Goal: Information Seeking & Learning: Check status

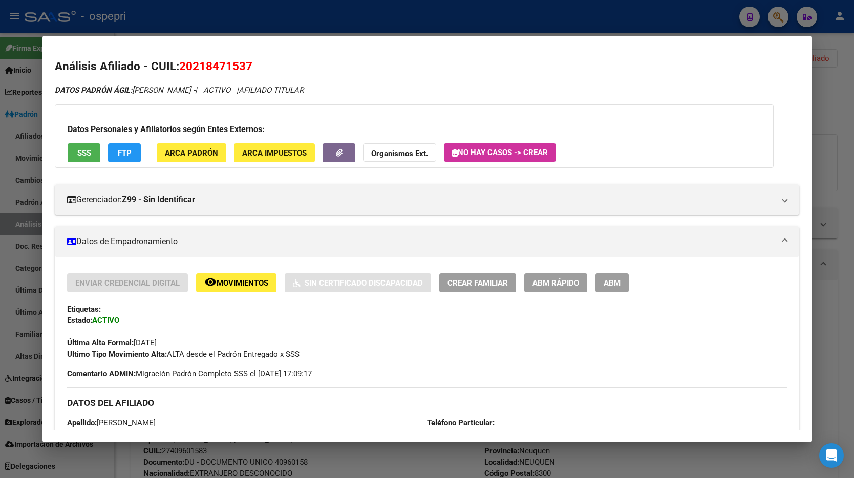
scroll to position [772, 0]
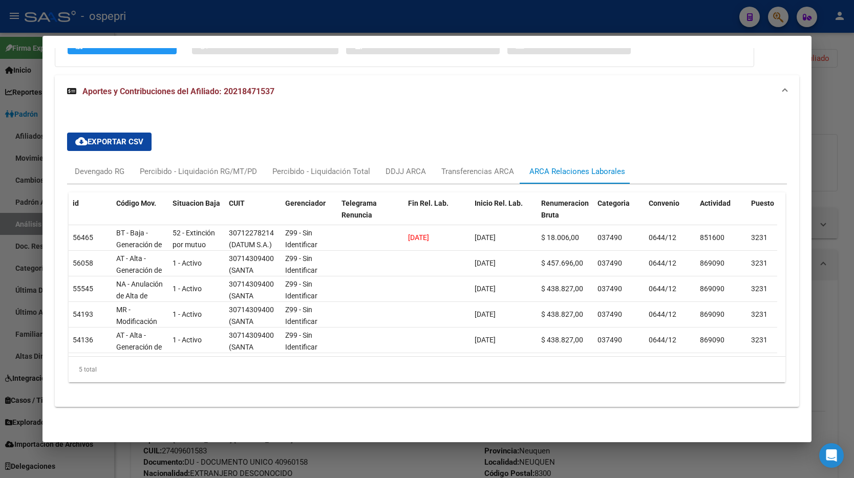
click at [833, 91] on div at bounding box center [427, 239] width 854 height 478
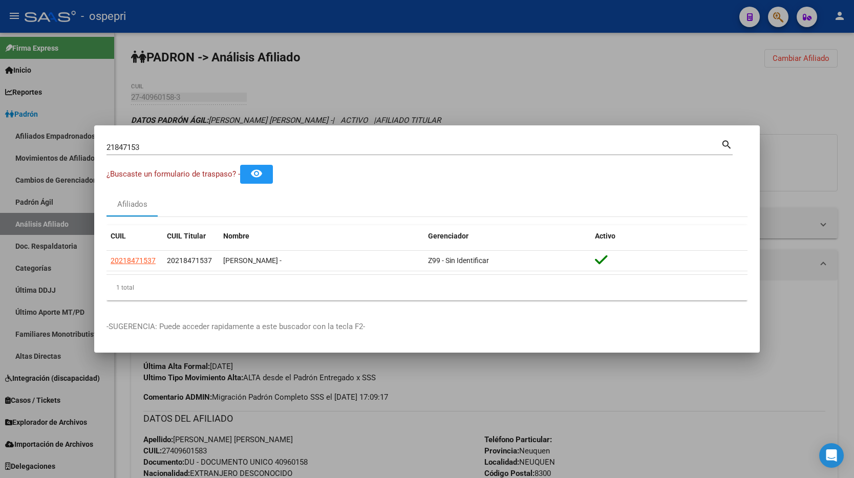
click at [194, 152] on div "21847153 Buscar (apellido, dni, [PERSON_NAME], [PERSON_NAME], cuit, obra social)" at bounding box center [414, 147] width 615 height 15
drag, startPoint x: 194, startPoint y: 152, endPoint x: 192, endPoint y: 145, distance: 7.3
click at [193, 152] on div "21847153 Buscar (apellido, dni, [PERSON_NAME], [PERSON_NAME], cuit, obra social)" at bounding box center [414, 147] width 615 height 15
click at [193, 144] on input "21847153" at bounding box center [414, 147] width 615 height 9
click at [192, 143] on input "21847153" at bounding box center [414, 147] width 615 height 9
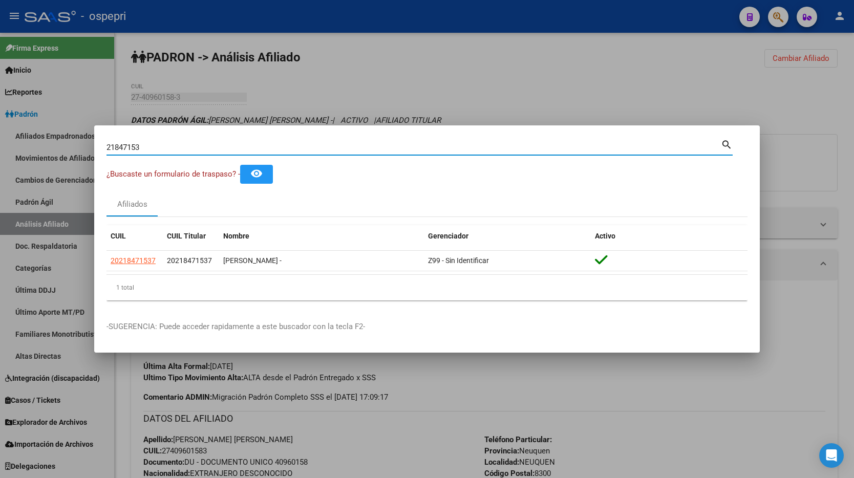
paste input "37605540"
type input "37605540"
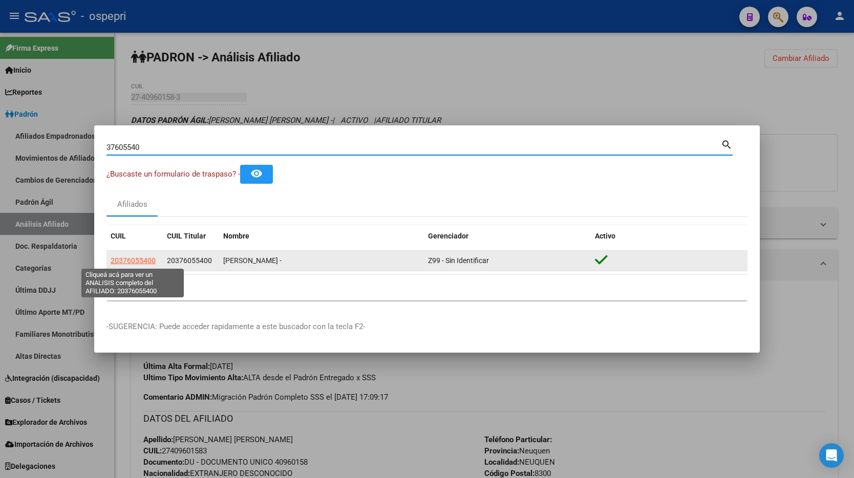
click at [126, 264] on span "20376055400" at bounding box center [133, 261] width 45 height 8
type textarea "20376055400"
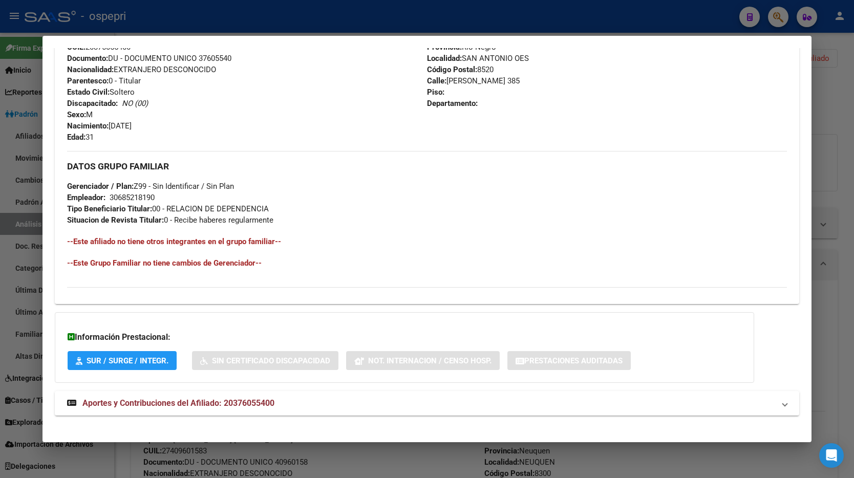
scroll to position [396, 0]
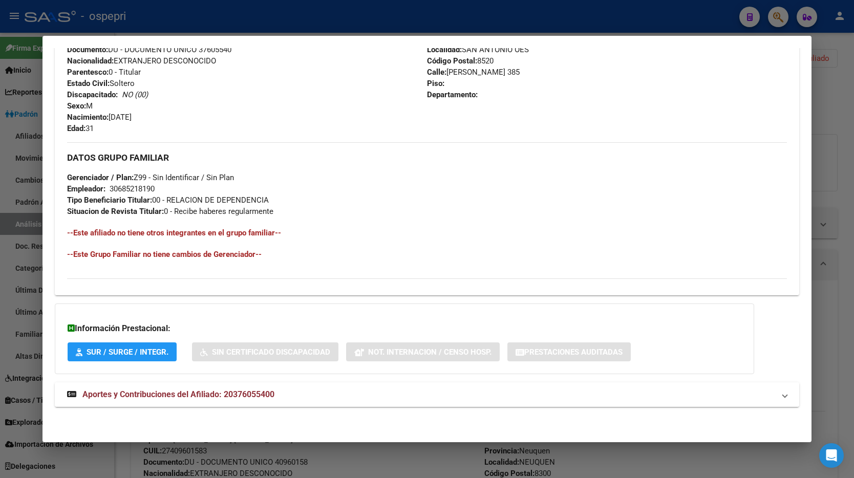
click at [255, 398] on span "Aportes y Contribuciones del Afiliado: 20376055400" at bounding box center [178, 395] width 192 height 10
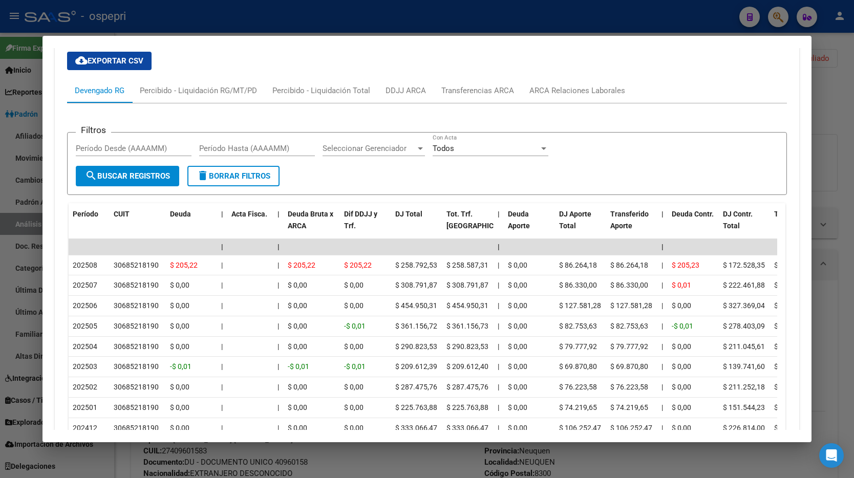
scroll to position [807, 0]
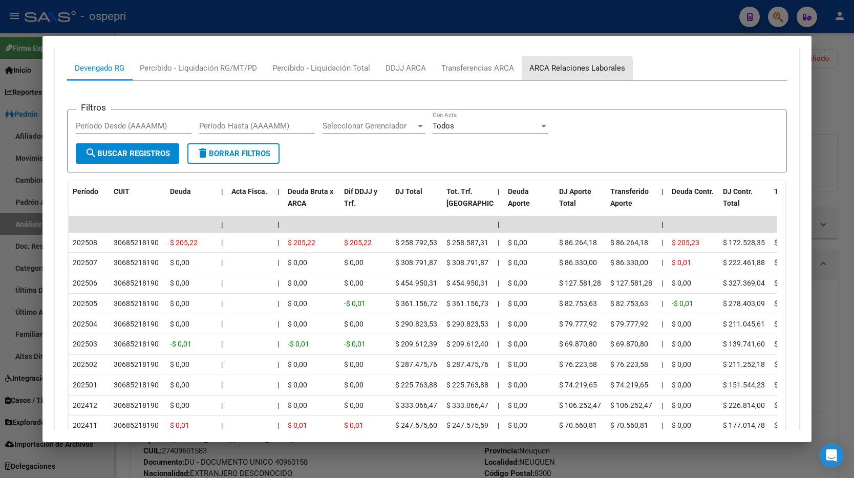
click at [574, 75] on div "ARCA Relaciones Laborales" at bounding box center [577, 68] width 111 height 25
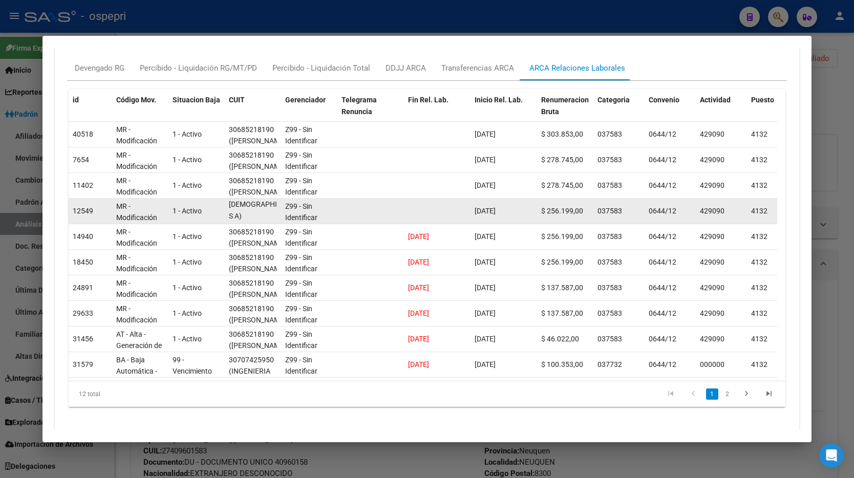
scroll to position [1, 0]
drag, startPoint x: 236, startPoint y: 206, endPoint x: 251, endPoint y: 215, distance: 17.4
click at [251, 215] on div "30685218190 ([PERSON_NAME][DEMOGRAPHIC_DATA] S A)" at bounding box center [253, 211] width 48 height 22
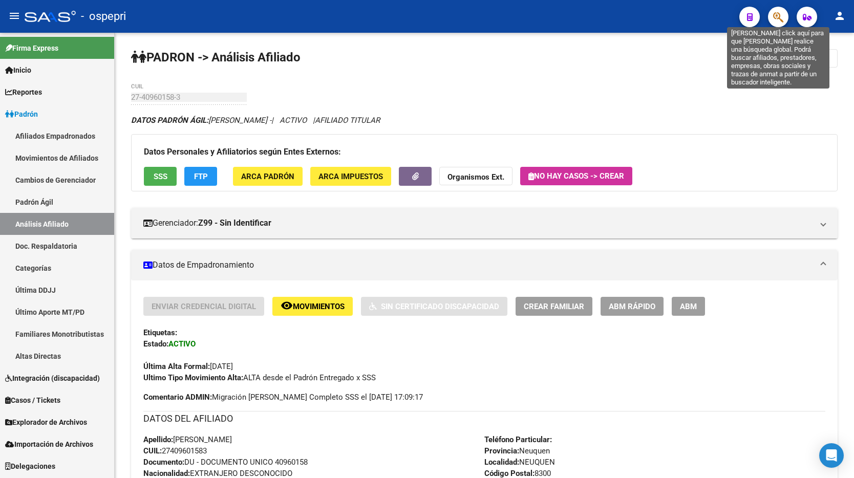
click at [775, 15] on icon "button" at bounding box center [778, 17] width 10 height 12
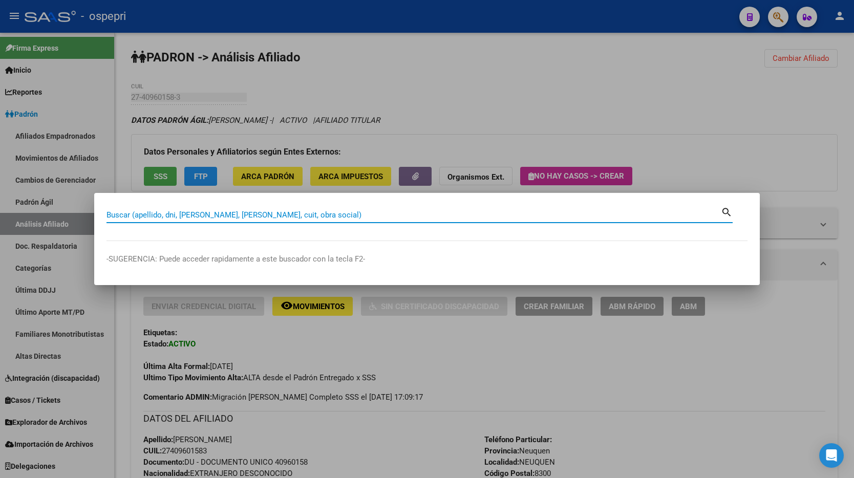
paste input "37605540"
type input "37605540"
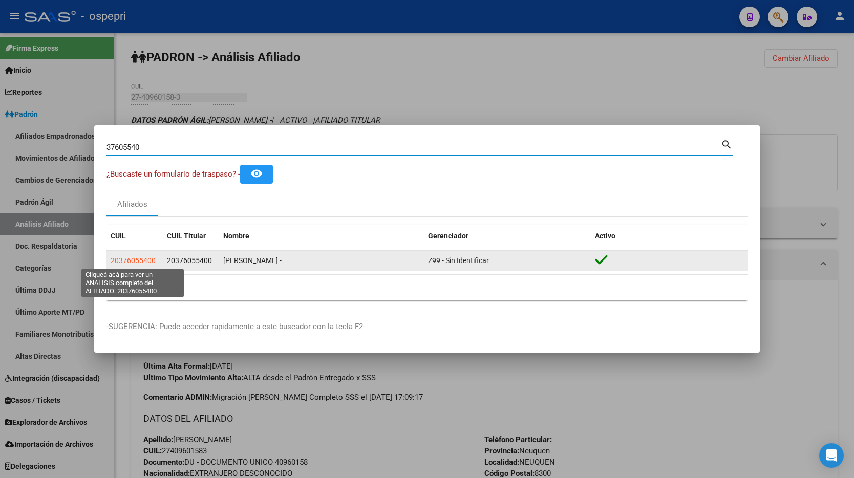
click at [146, 257] on span "20376055400" at bounding box center [133, 261] width 45 height 8
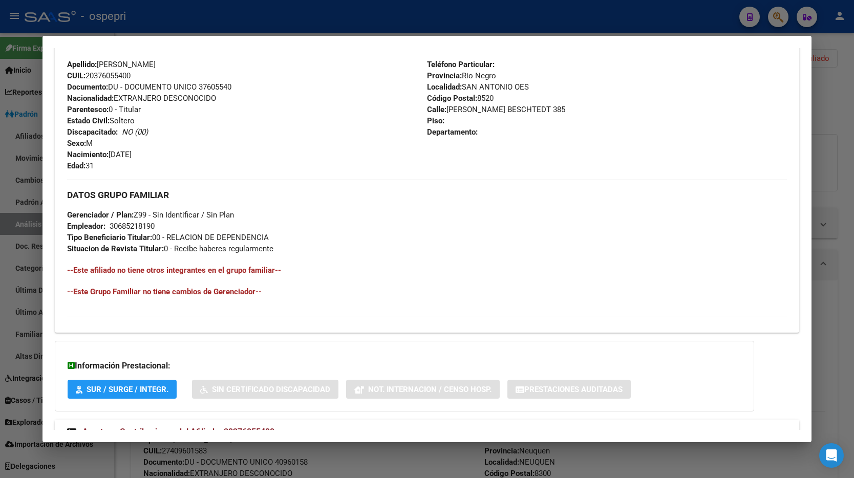
scroll to position [396, 0]
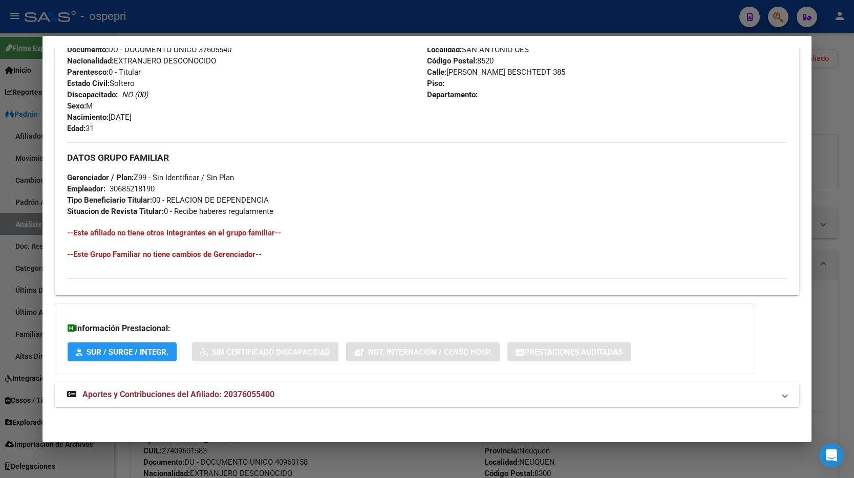
click at [319, 399] on mat-panel-title "Aportes y Contribuciones del Afiliado: 20376055400" at bounding box center [420, 395] width 707 height 12
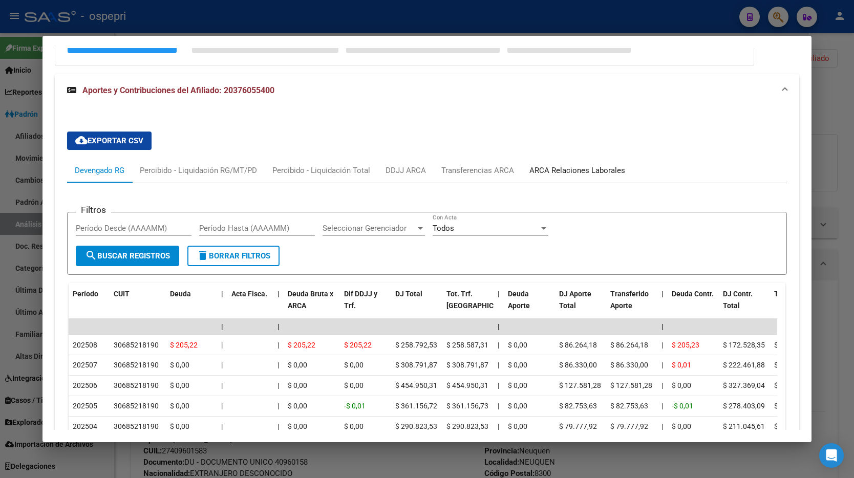
click at [580, 177] on div "ARCA Relaciones Laborales" at bounding box center [577, 170] width 111 height 25
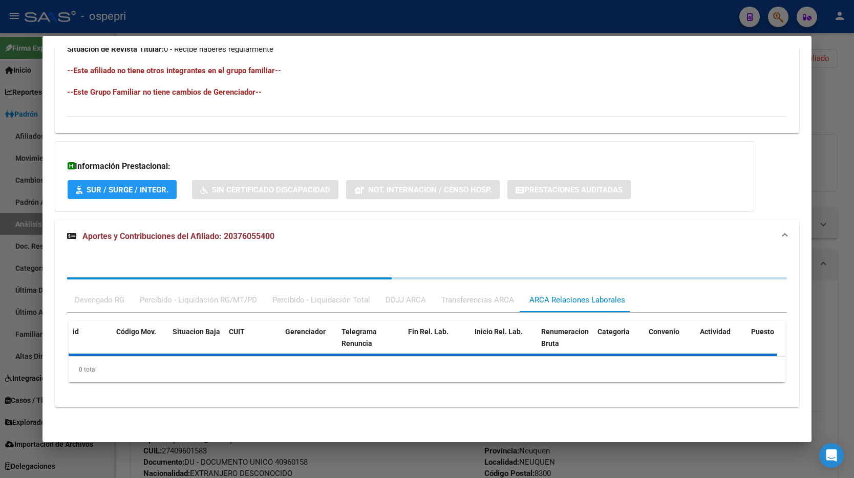
scroll to position [704, 0]
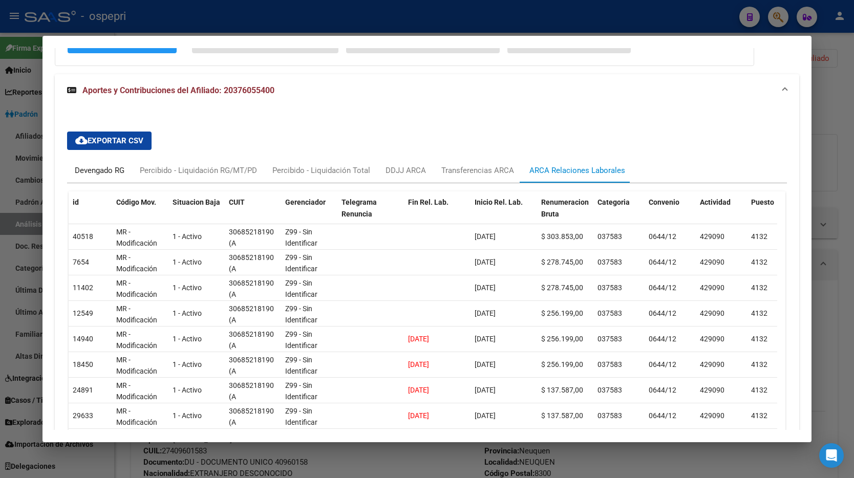
click at [95, 177] on div "Devengado RG" at bounding box center [99, 170] width 65 height 25
